Goal: Browse casually

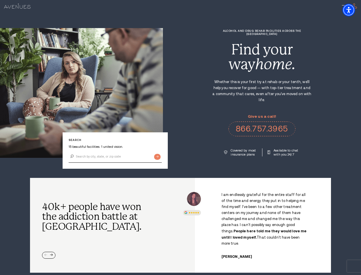
click at [180, 137] on div "Alcohol and Drug Rehab Facilities across the [GEOGRAPHIC_DATA] Find your way ho…" at bounding box center [262, 92] width 198 height 127
click at [354, 10] on img "Accessibility Menu" at bounding box center [349, 10] width 13 height 13
